Goal: Transaction & Acquisition: Book appointment/travel/reservation

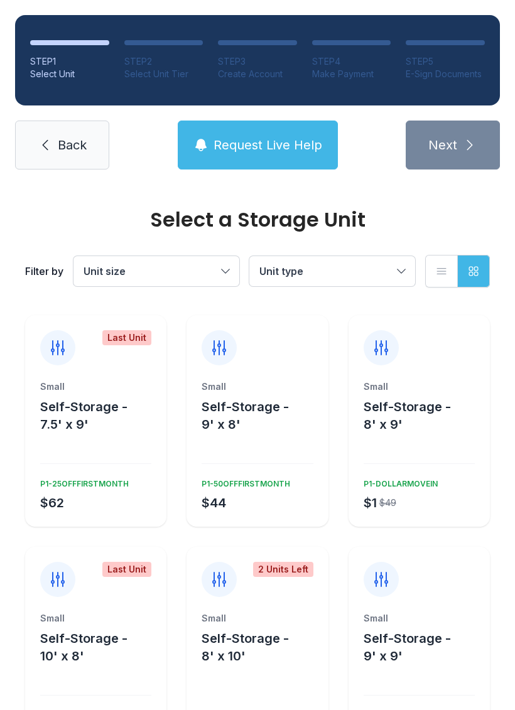
click at [253, 583] on div "2 Units Left" at bounding box center [256, 572] width 141 height 50
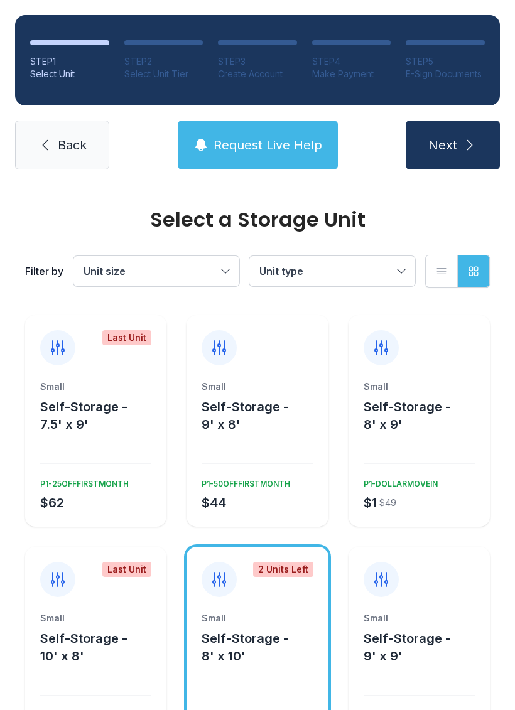
click at [432, 142] on span "Next" at bounding box center [442, 145] width 29 height 18
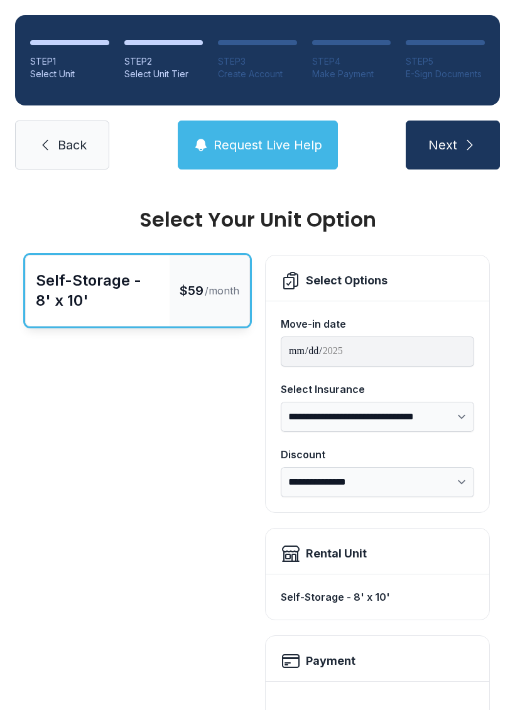
click at [230, 151] on span "Request Live Help" at bounding box center [267, 145] width 109 height 18
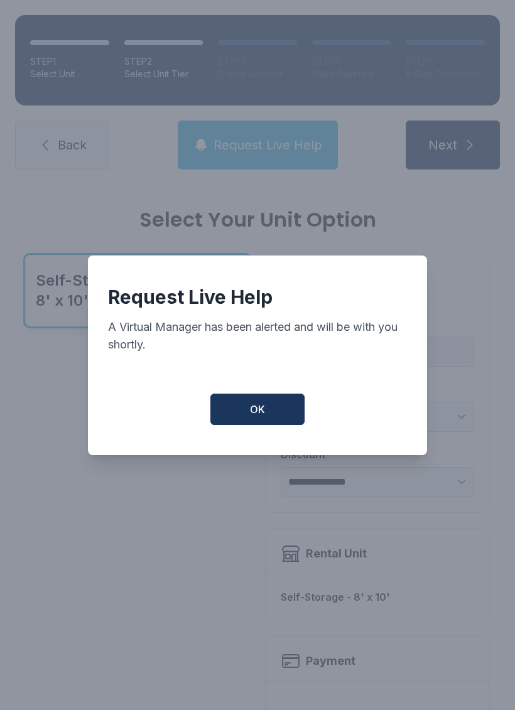
click at [273, 415] on button "OK" at bounding box center [257, 409] width 94 height 31
click at [273, 414] on button "OK" at bounding box center [257, 409] width 94 height 31
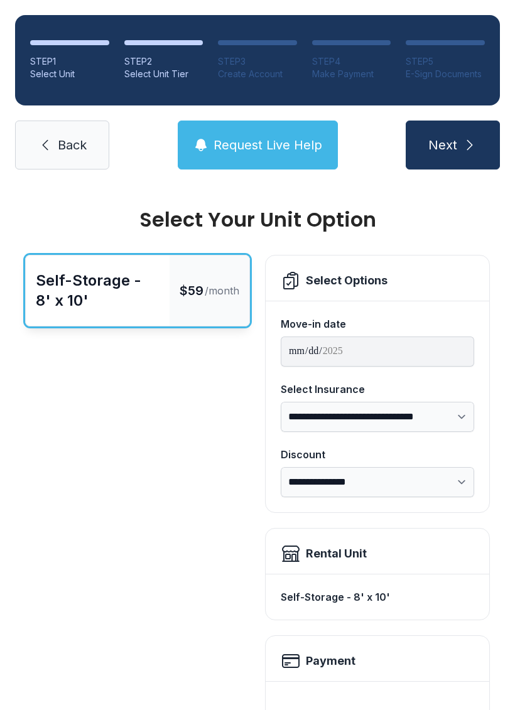
click at [100, 284] on div "Self-Storage - 8' x 10'" at bounding box center [98, 291] width 124 height 40
click at [234, 70] on div "Create Account" at bounding box center [257, 74] width 79 height 13
click at [228, 150] on span "Request Live Help" at bounding box center [267, 145] width 109 height 18
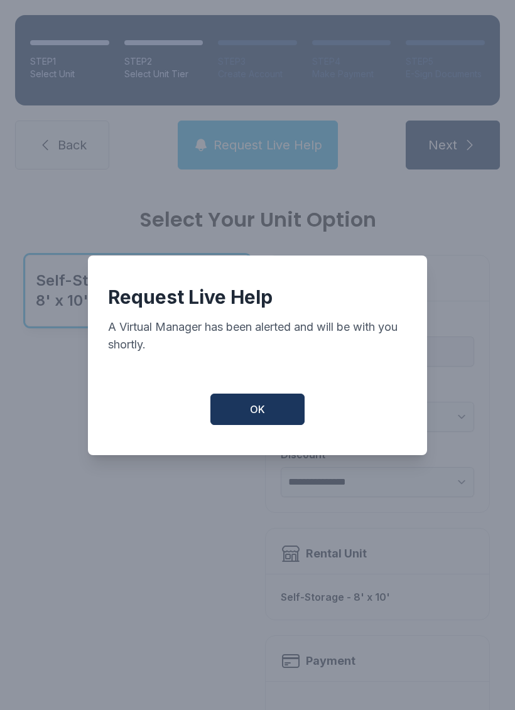
click at [245, 411] on button "OK" at bounding box center [257, 409] width 94 height 31
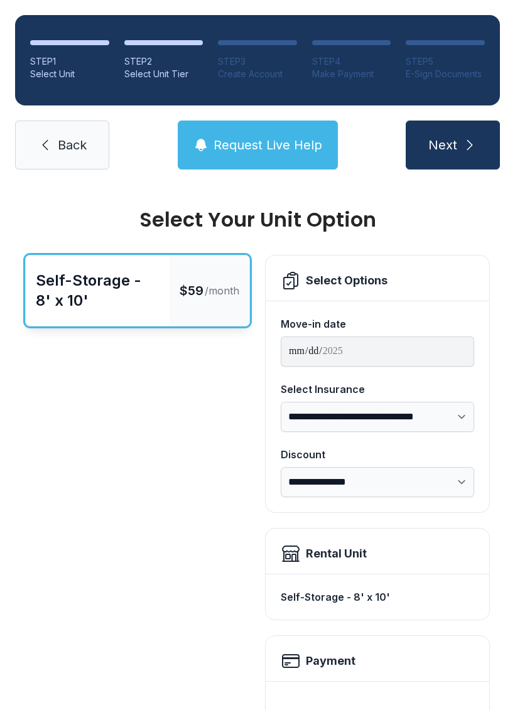
click at [244, 411] on button "OK" at bounding box center [258, 406] width 90 height 30
click at [443, 131] on button "Next" at bounding box center [452, 145] width 94 height 49
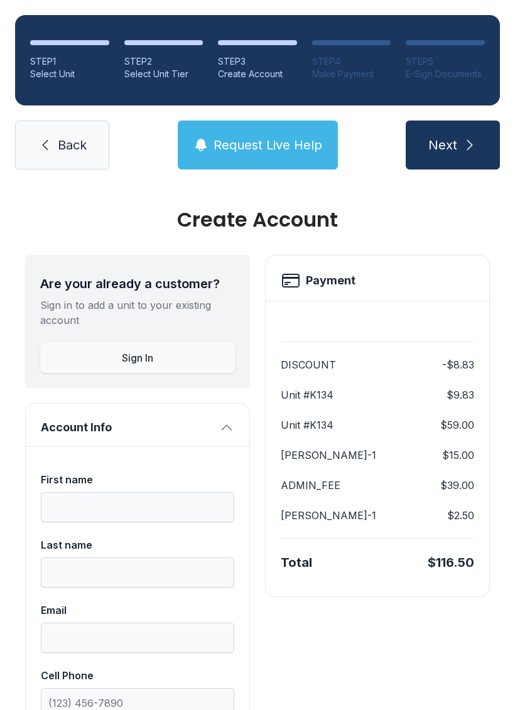
click at [444, 134] on button "Next" at bounding box center [452, 145] width 94 height 49
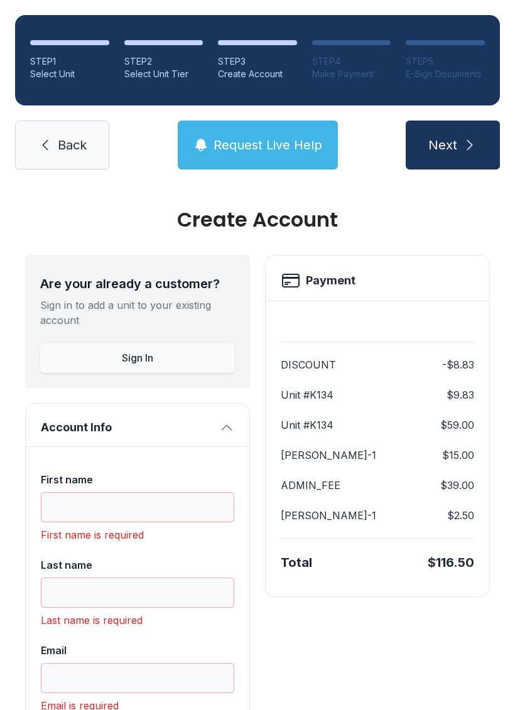
click at [443, 136] on span "Next" at bounding box center [442, 145] width 29 height 18
click at [443, 125] on button "Next" at bounding box center [452, 145] width 94 height 49
click at [426, 121] on button "Next" at bounding box center [452, 145] width 94 height 49
click at [232, 136] on span "Request Live Help" at bounding box center [267, 145] width 109 height 18
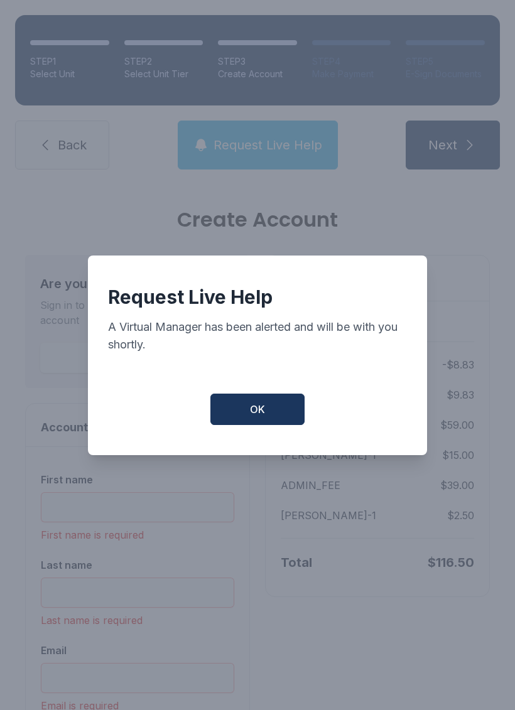
click at [47, 116] on div "Request Live Help A Virtual Manager has been alerted and will be with you short…" at bounding box center [257, 355] width 515 height 710
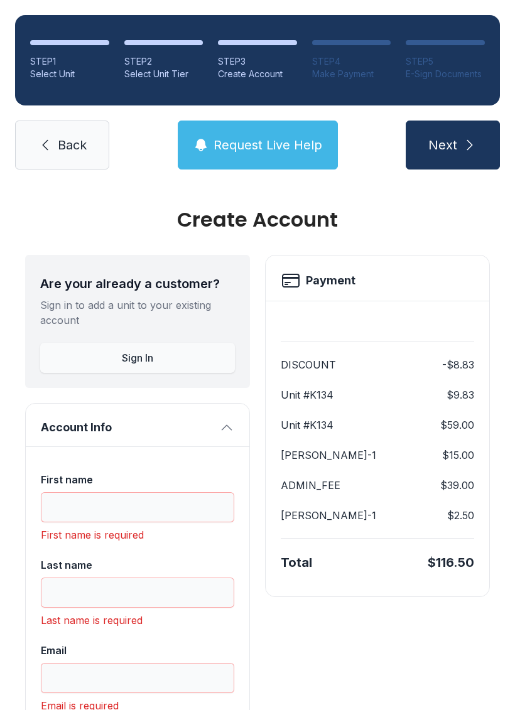
click at [61, 55] on div "STEP 1" at bounding box center [69, 61] width 79 height 13
click at [441, 136] on span "Next" at bounding box center [442, 145] width 29 height 18
click at [51, 129] on link "Back" at bounding box center [62, 145] width 94 height 49
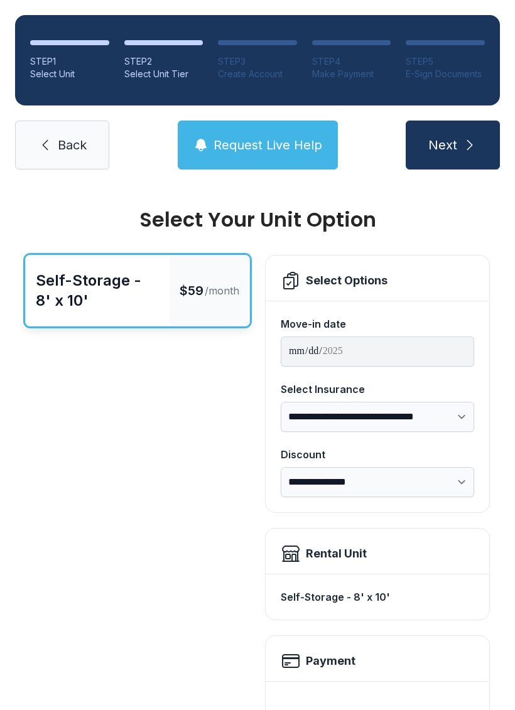
click at [42, 136] on link "Back" at bounding box center [62, 145] width 94 height 49
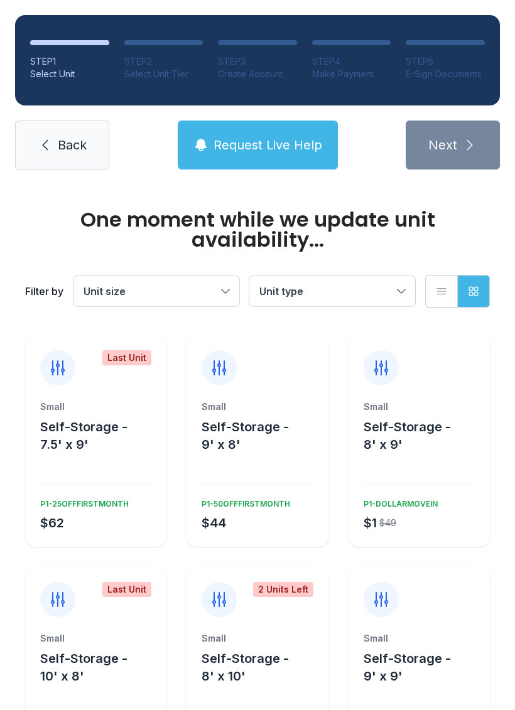
click at [41, 151] on icon at bounding box center [45, 144] width 15 height 15
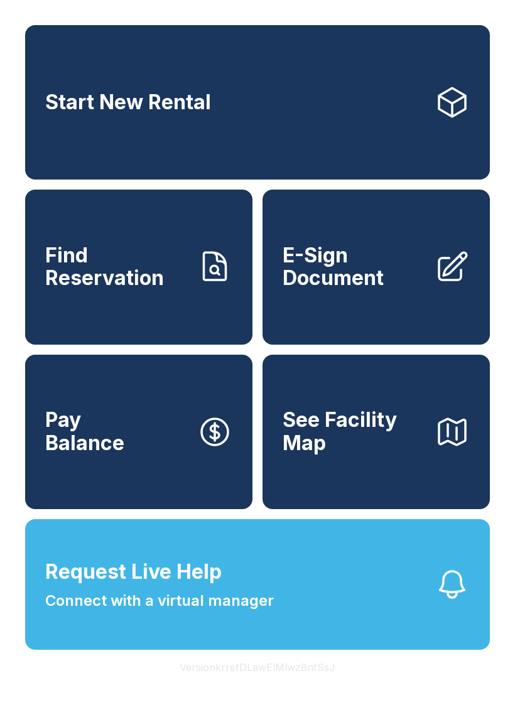
click at [336, 611] on button "Request Live Help Connect with a virtual manager" at bounding box center [257, 584] width 464 height 131
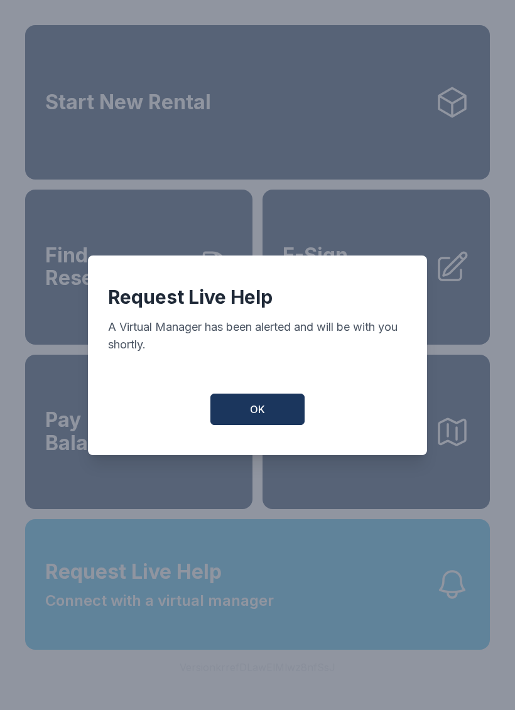
click at [269, 407] on button "OK" at bounding box center [257, 409] width 94 height 31
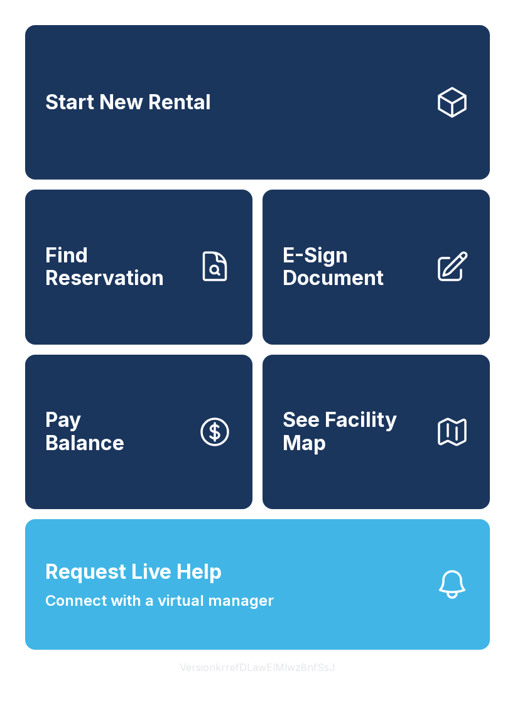
click at [453, 602] on icon "button" at bounding box center [451, 584] width 35 height 35
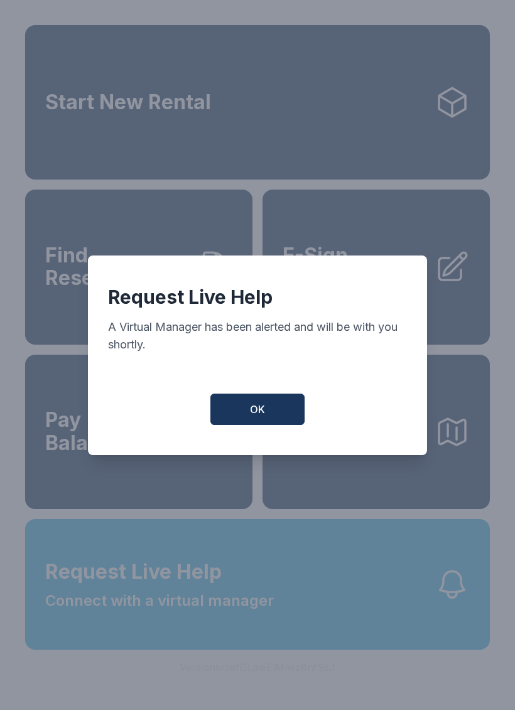
click at [242, 424] on button "OK" at bounding box center [257, 409] width 94 height 31
